Goal: Book appointment/travel/reservation

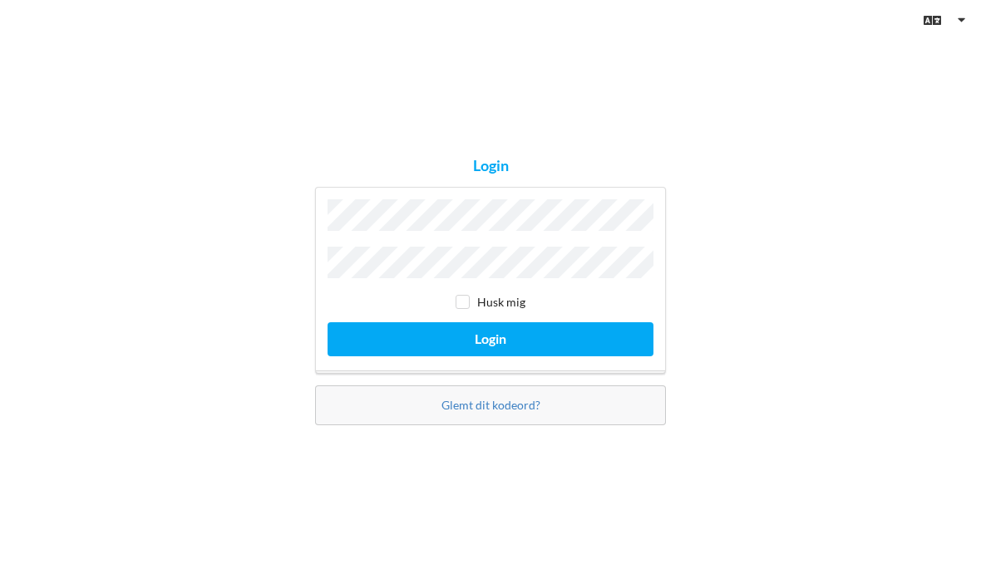
click at [558, 357] on button "Login" at bounding box center [490, 339] width 326 height 34
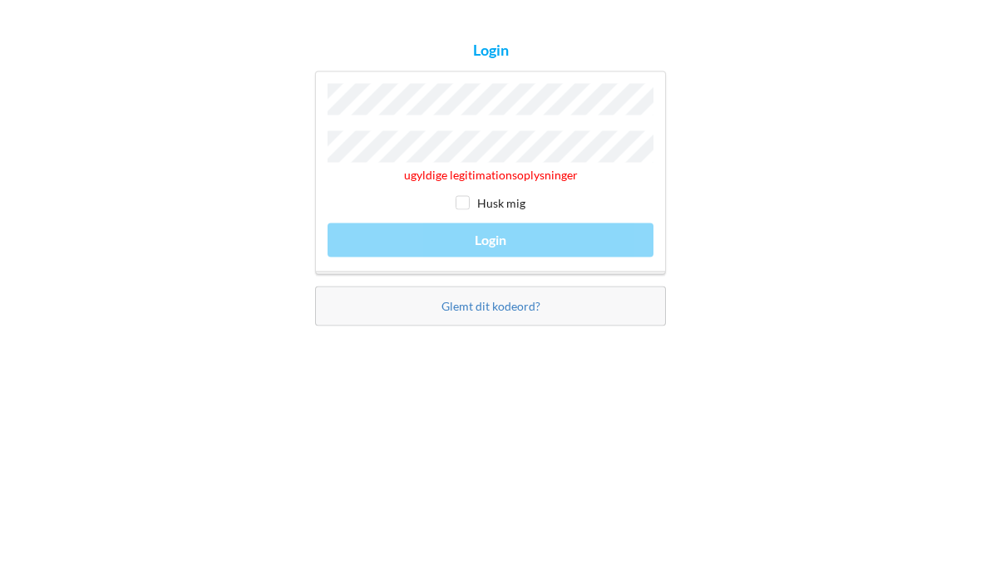
scroll to position [57, 0]
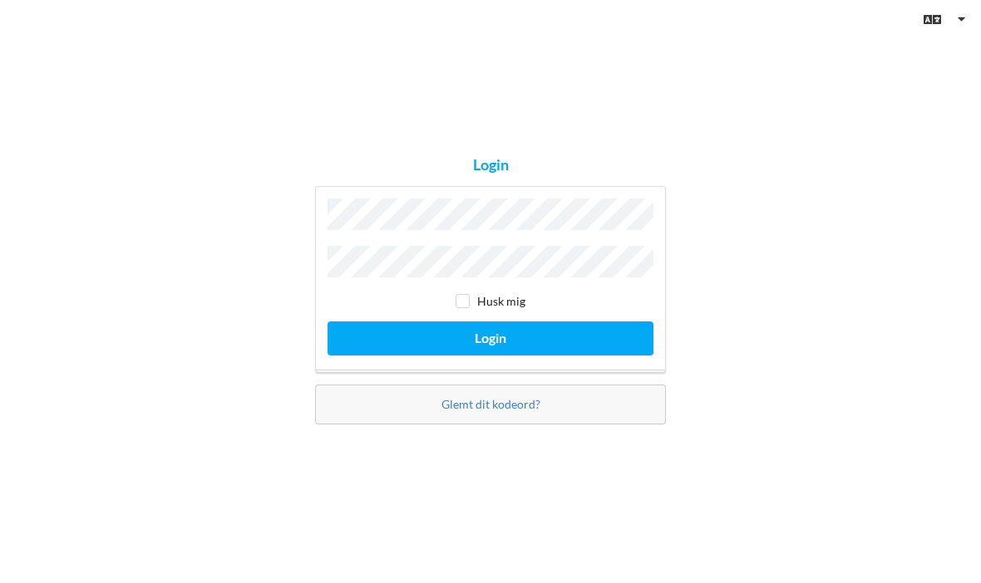
click at [585, 322] on button "Login" at bounding box center [490, 339] width 326 height 34
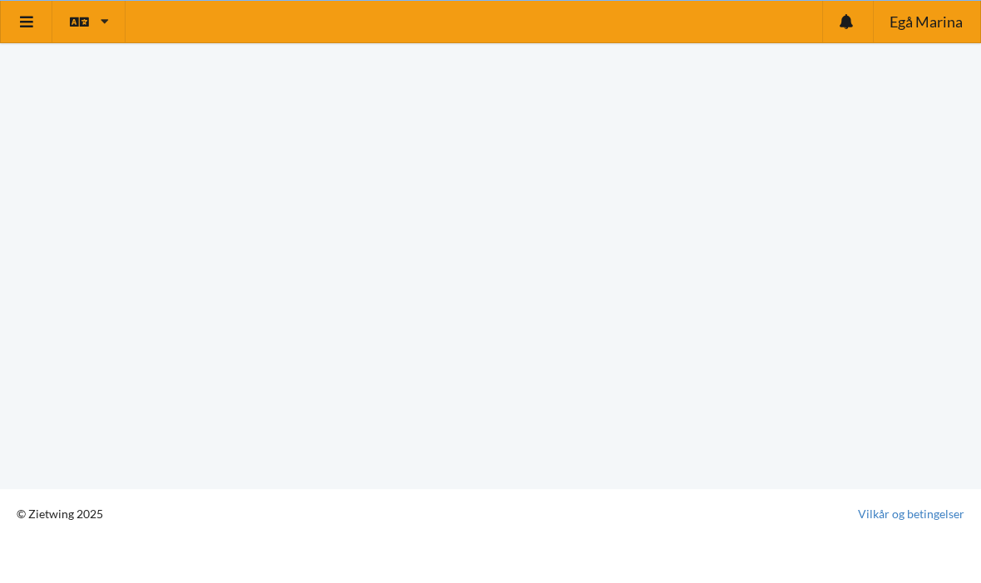
scroll to position [13, 0]
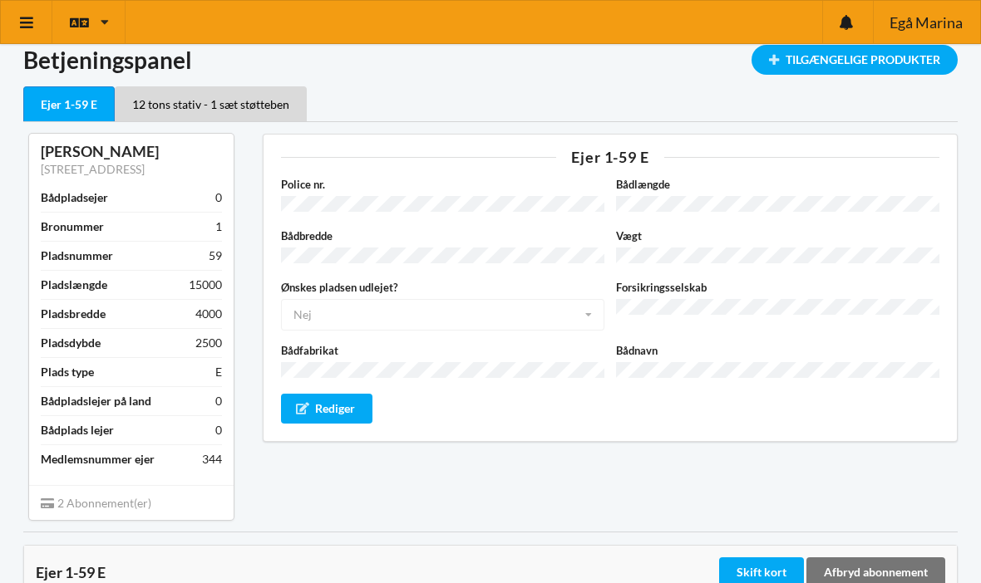
click at [893, 60] on div "Tilgængelige Produkter" at bounding box center [854, 60] width 206 height 30
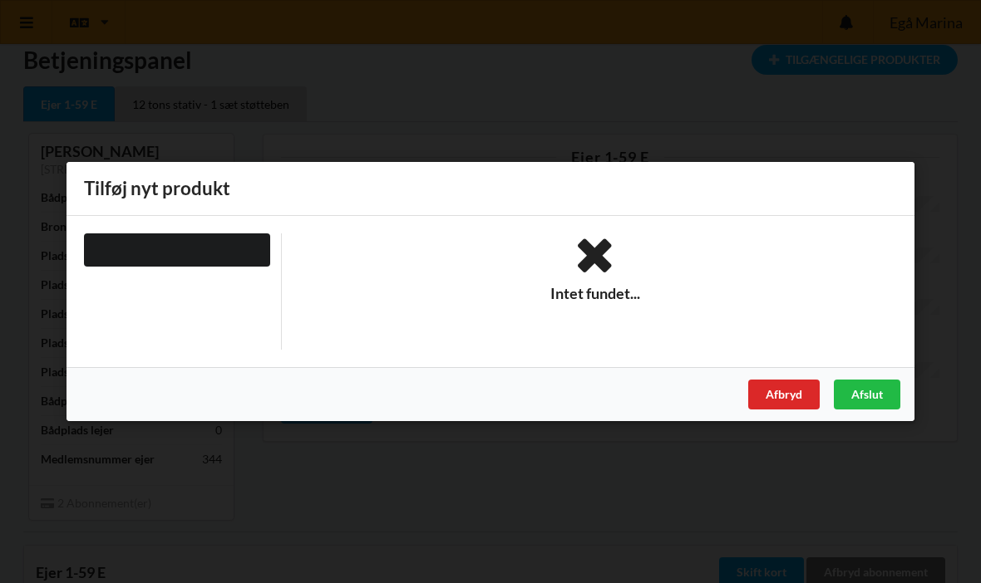
click at [786, 401] on div "Afbryd" at bounding box center [783, 395] width 71 height 30
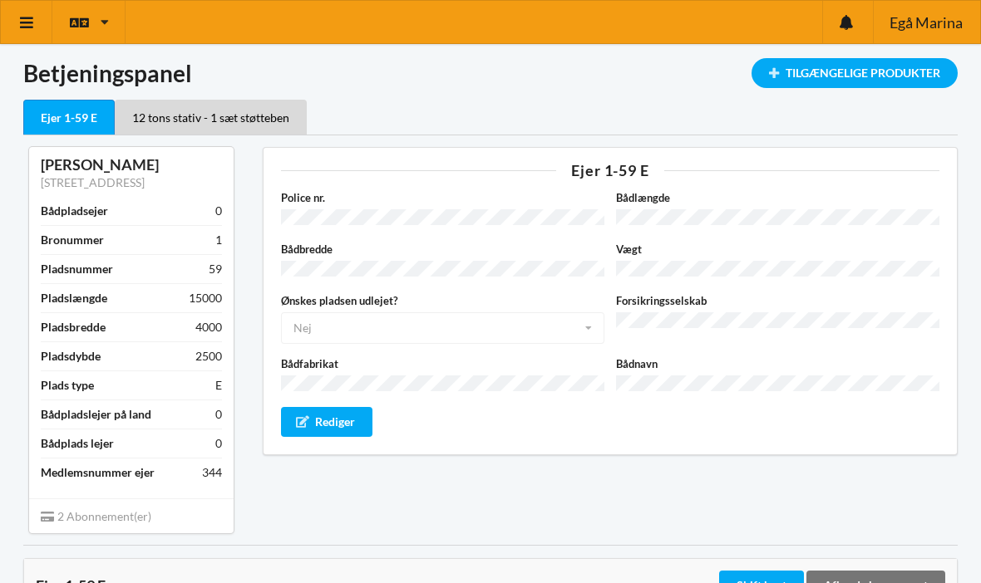
click at [24, 17] on icon at bounding box center [26, 22] width 17 height 15
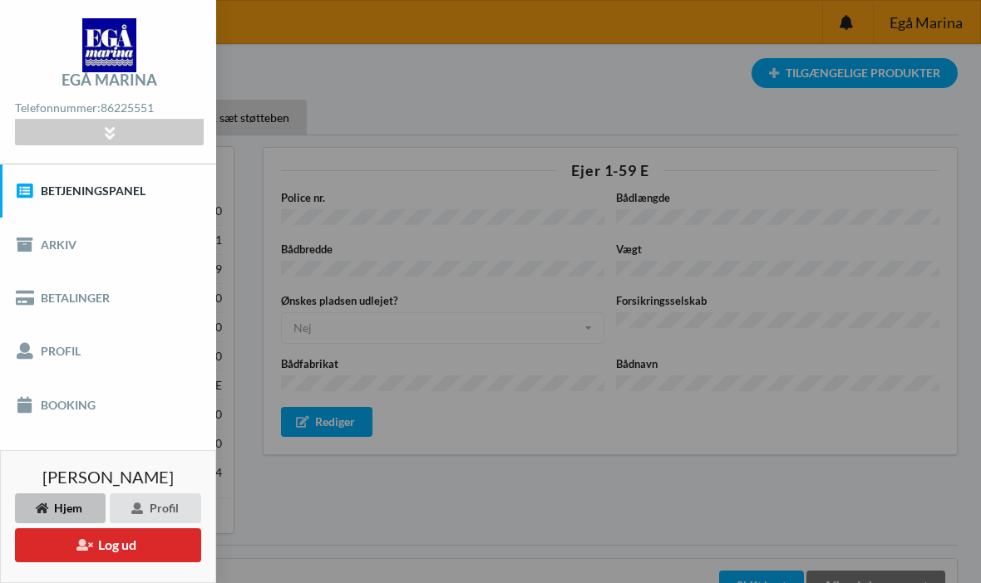
click at [54, 416] on link "Booking" at bounding box center [108, 404] width 216 height 53
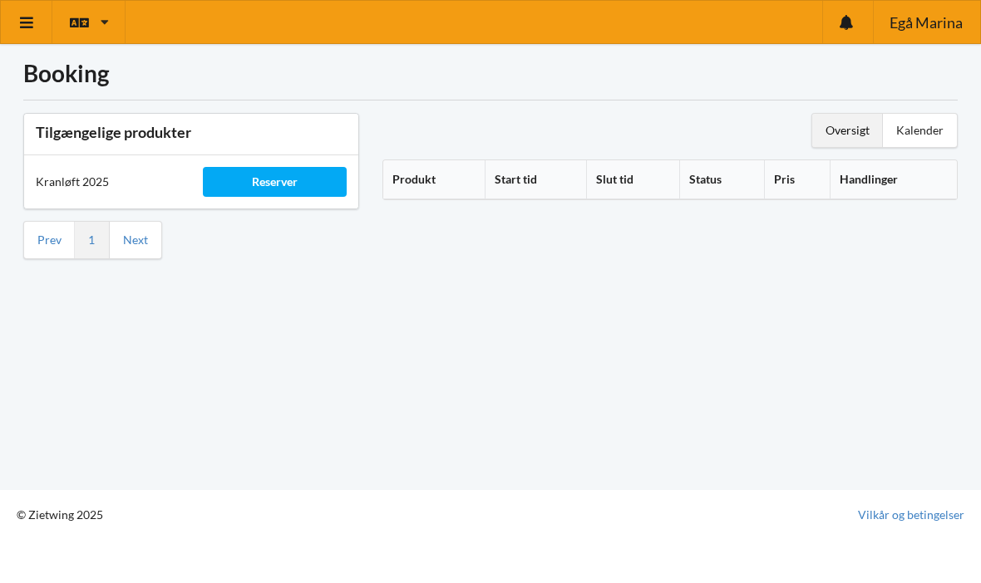
click at [243, 191] on div "Reserver" at bounding box center [275, 182] width 144 height 30
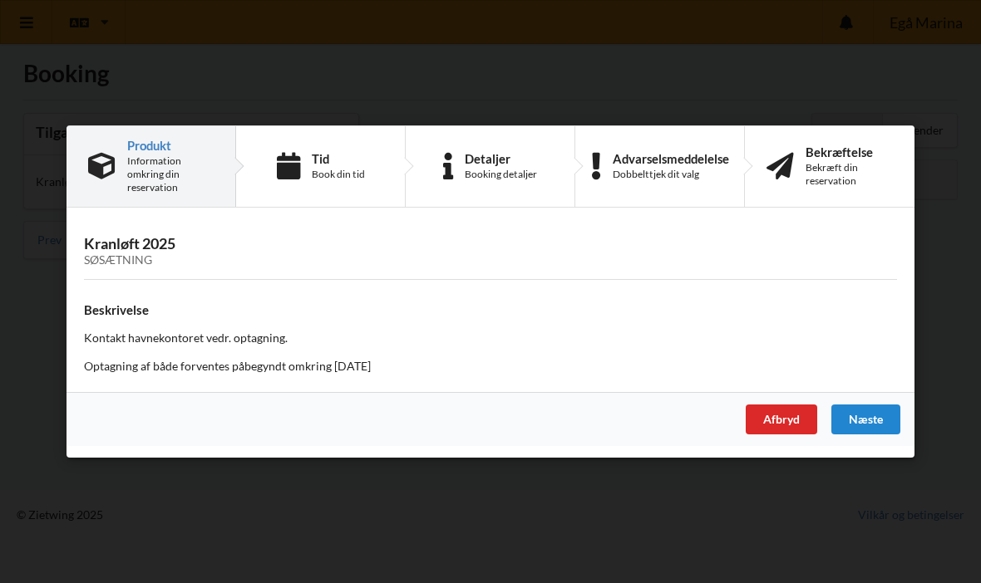
click at [880, 415] on div "Næste" at bounding box center [865, 420] width 69 height 30
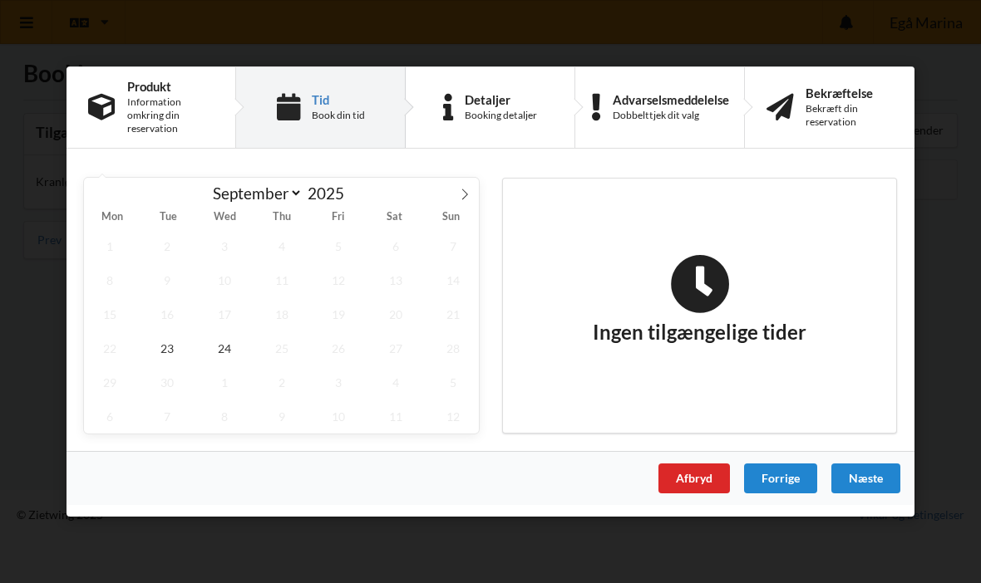
click at [470, 190] on span at bounding box center [464, 192] width 28 height 28
select select "9"
click at [342, 322] on span "17" at bounding box center [339, 315] width 52 height 34
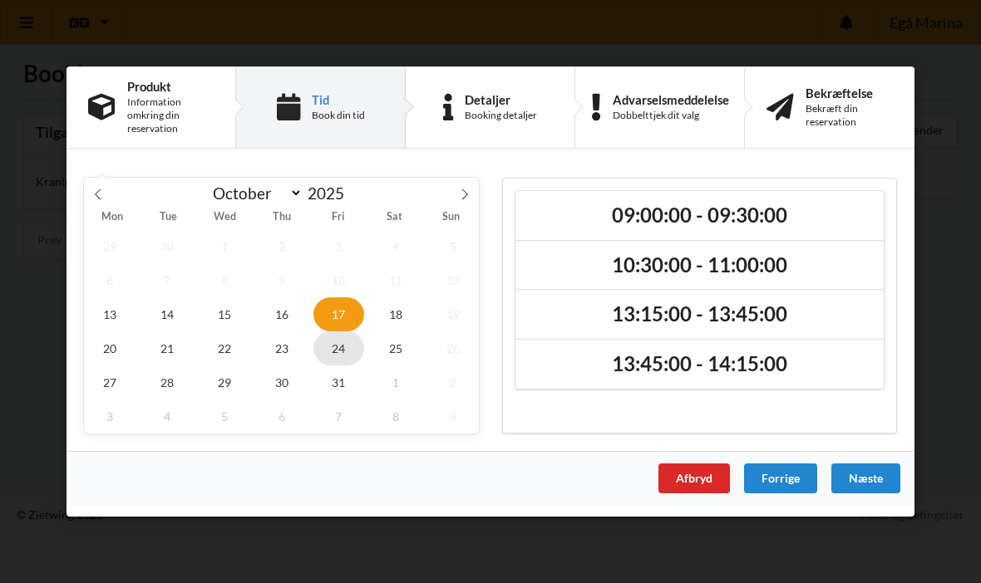
click at [335, 359] on span "24" at bounding box center [339, 349] width 52 height 34
click at [342, 388] on span "31" at bounding box center [339, 383] width 52 height 34
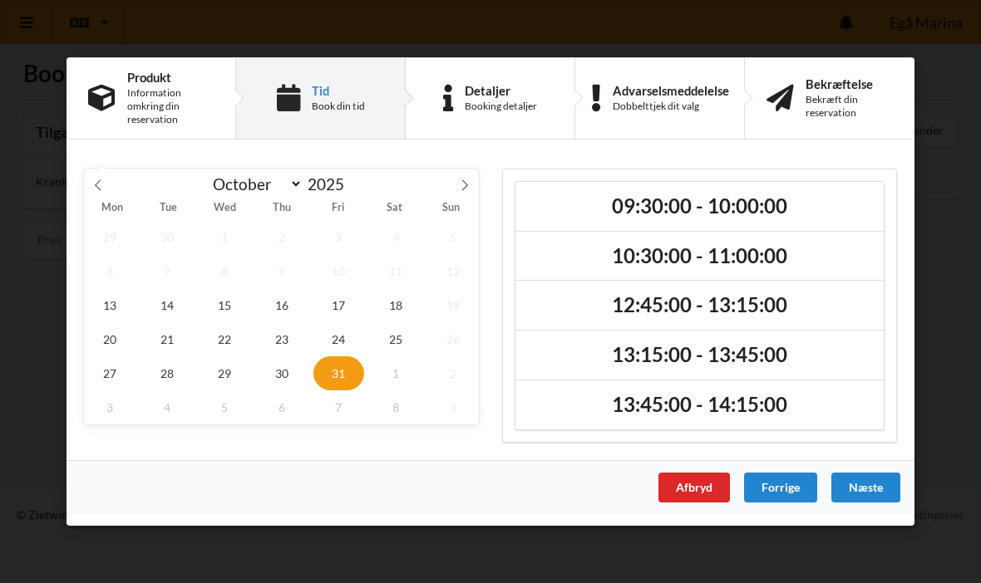
click at [695, 495] on div "Afbryd" at bounding box center [693, 488] width 71 height 30
